Goal: Information Seeking & Learning: Learn about a topic

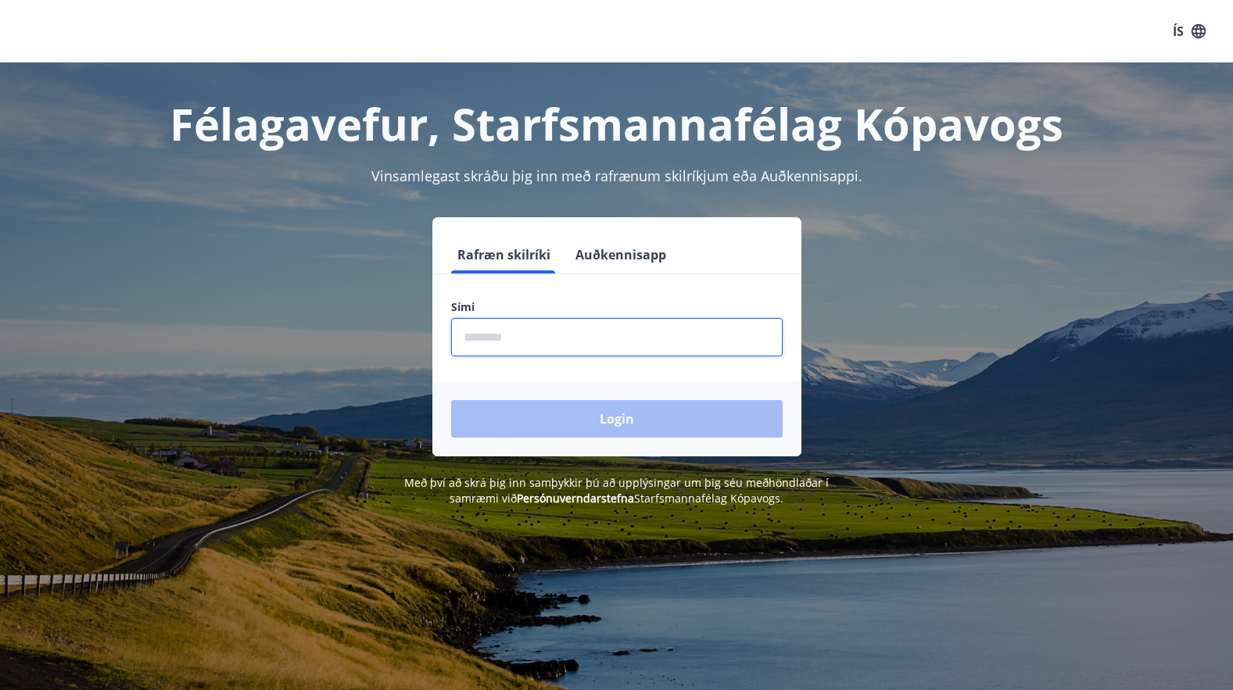
click at [475, 338] on input "phone" at bounding box center [617, 337] width 332 height 38
type input "********"
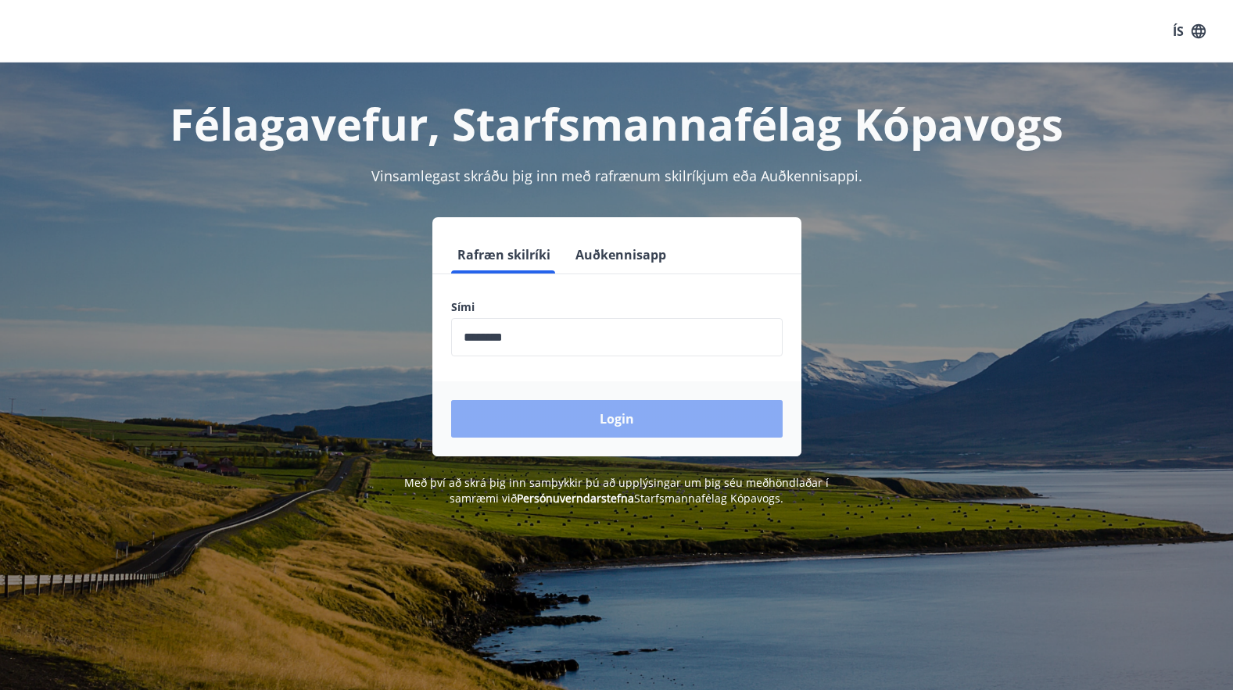
click at [604, 421] on button "Login" at bounding box center [617, 419] width 332 height 38
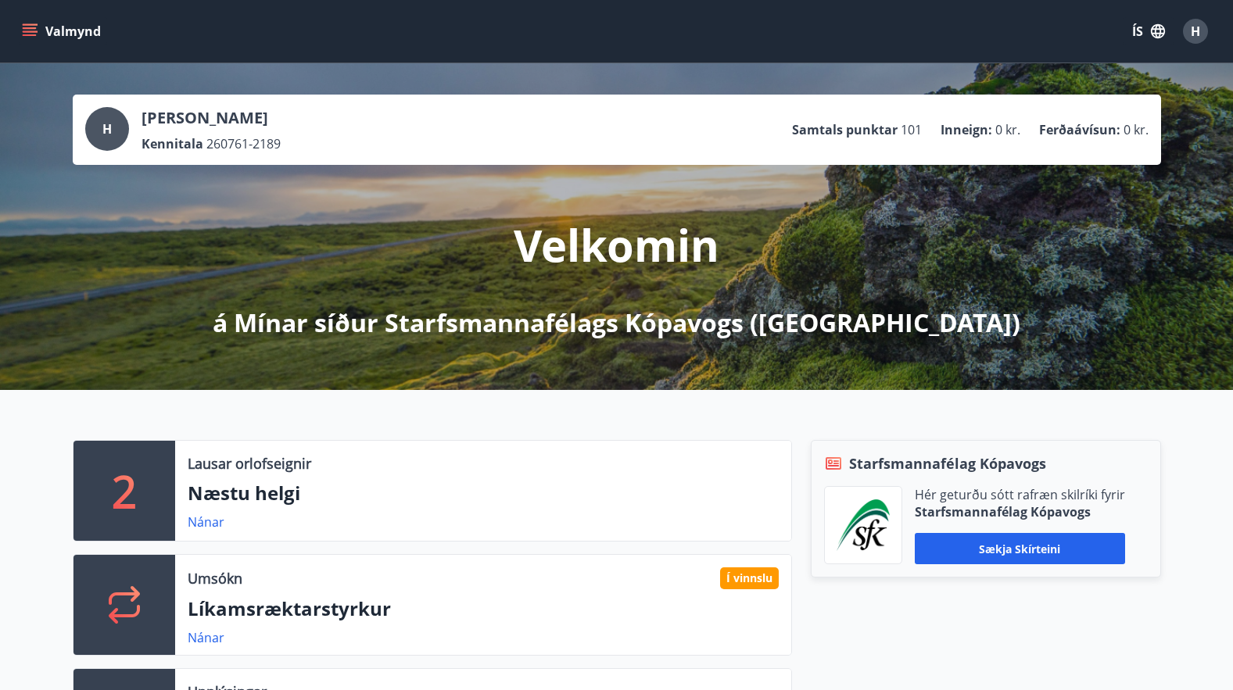
click at [43, 26] on button "Valmynd" at bounding box center [63, 31] width 88 height 28
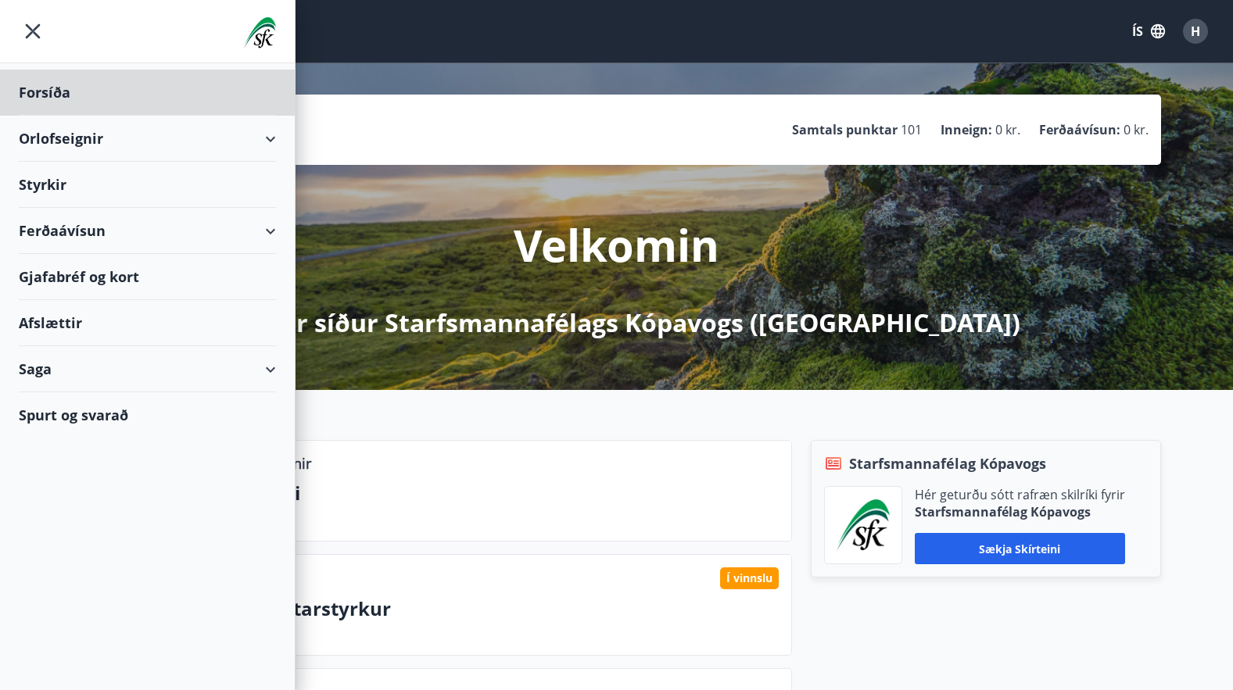
click at [37, 179] on div "Styrkir" at bounding box center [147, 185] width 257 height 46
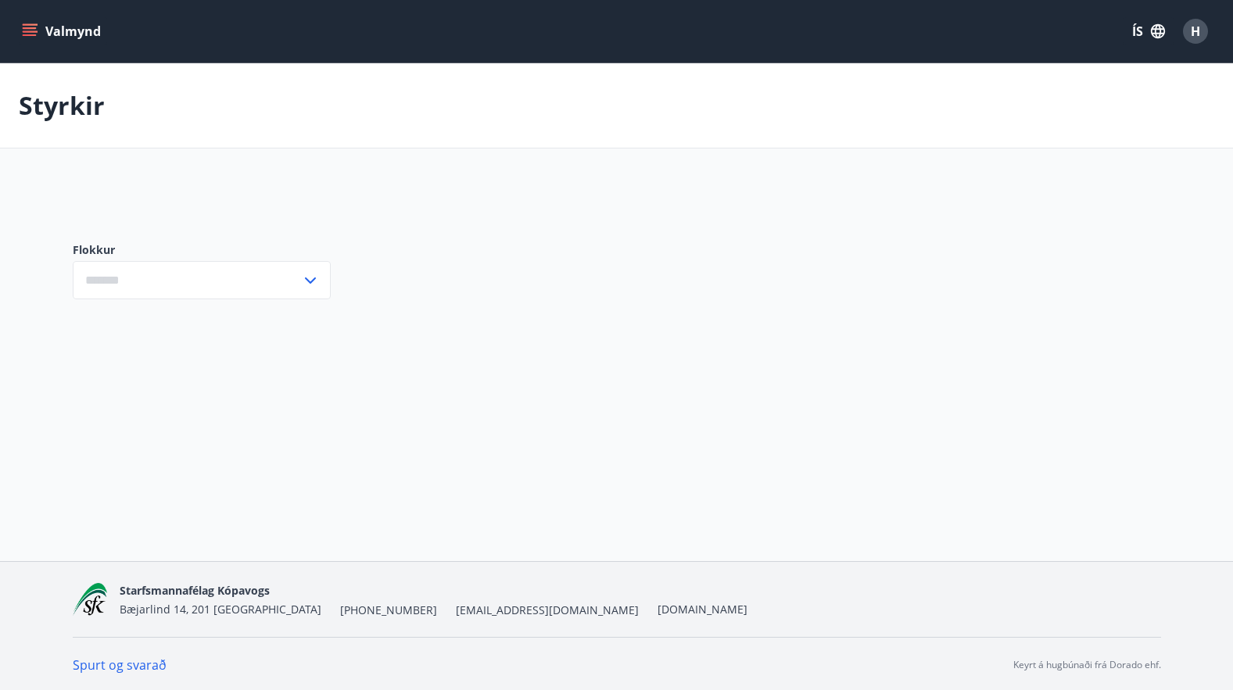
type input "***"
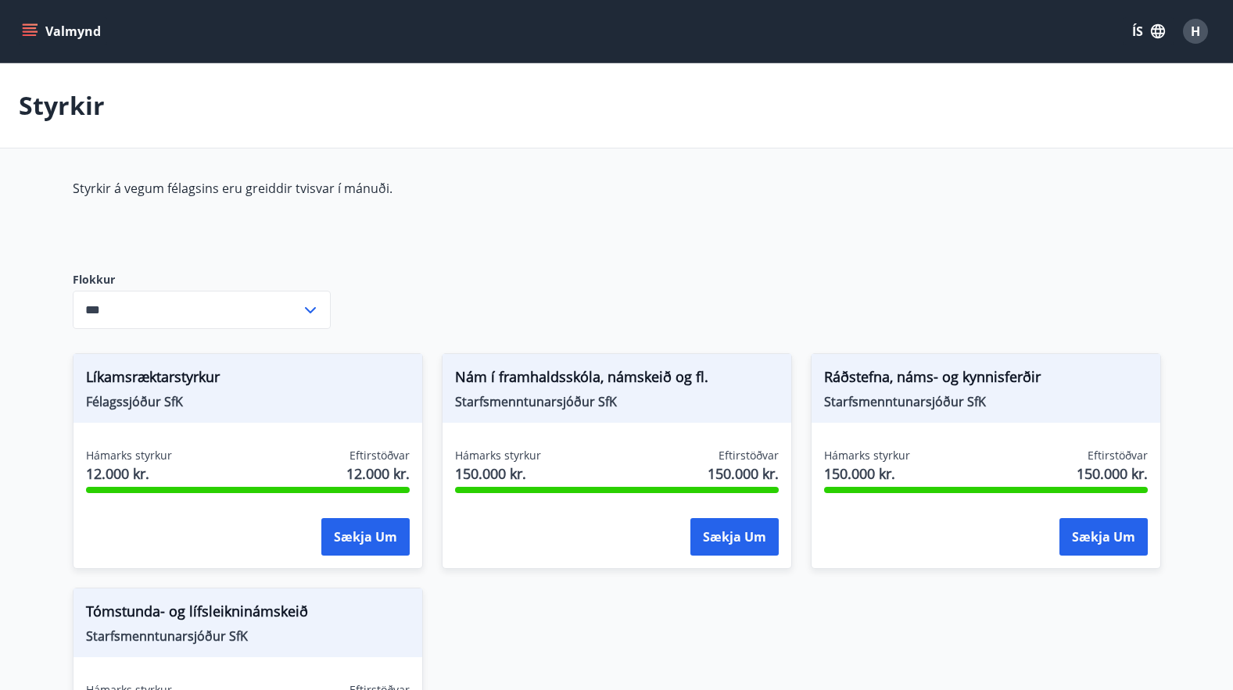
click at [661, 231] on div "Styrkir á vegum félagsins eru greiddir tvisvar í mánuði." at bounding box center [442, 213] width 738 height 67
click at [52, 19] on button "Valmynd" at bounding box center [63, 31] width 88 height 28
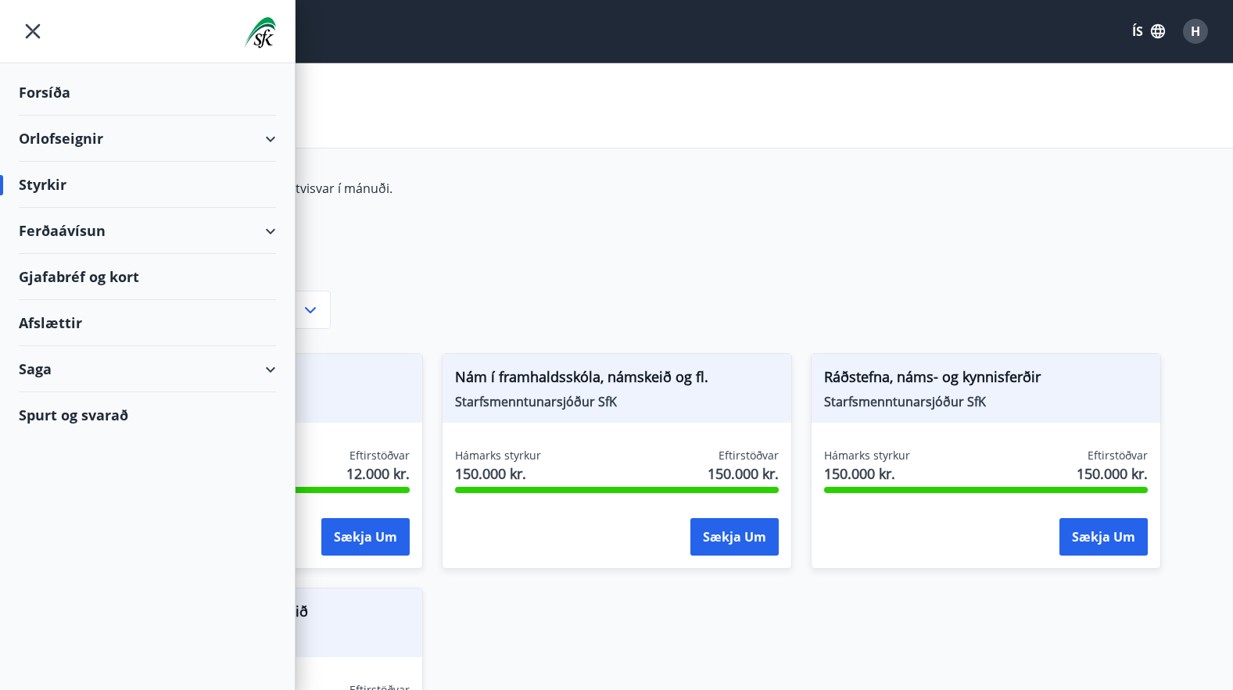
click at [48, 88] on div "Forsíða" at bounding box center [147, 93] width 257 height 46
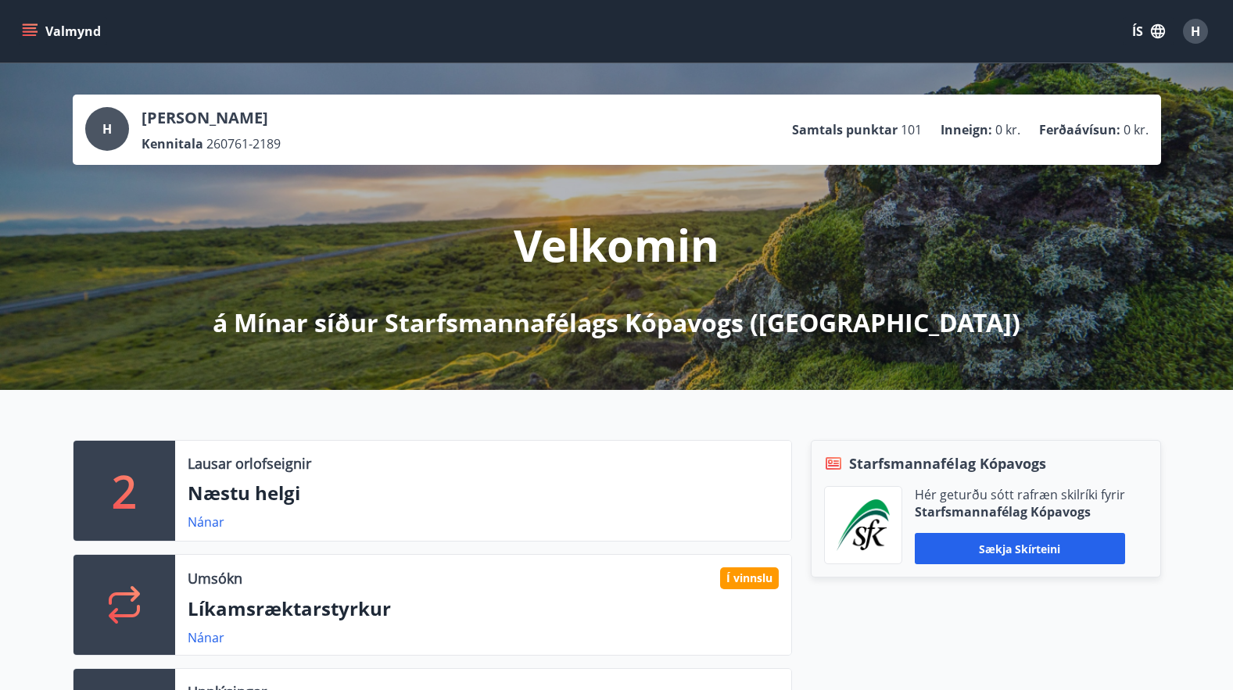
click at [1193, 28] on span "H" at bounding box center [1195, 31] width 9 height 17
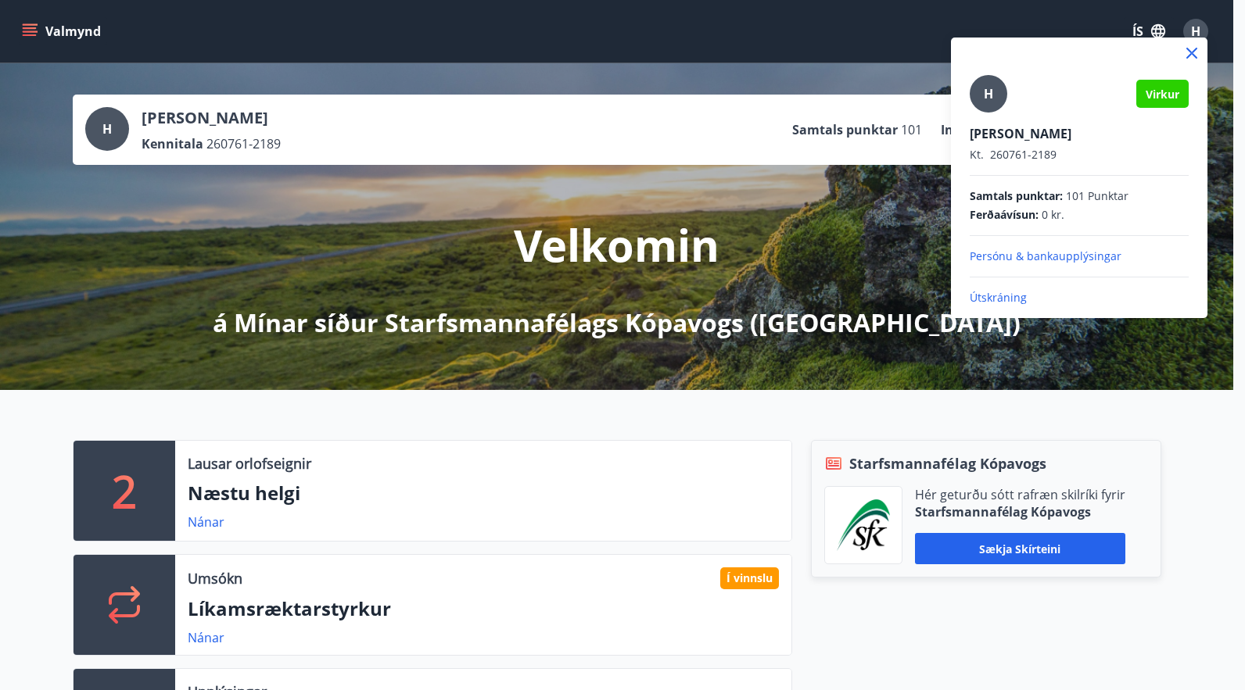
click at [992, 297] on p "Útskráning" at bounding box center [1079, 298] width 219 height 16
